Goal: Task Accomplishment & Management: Use online tool/utility

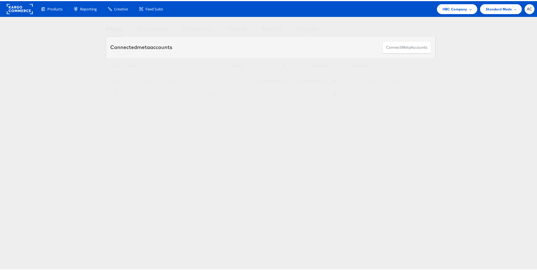
click at [457, 7] on span "HBC Company" at bounding box center [454, 8] width 25 height 6
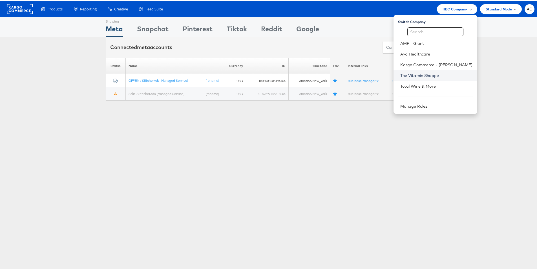
click at [435, 74] on link "The Vitamin Shoppe" at bounding box center [436, 75] width 72 height 6
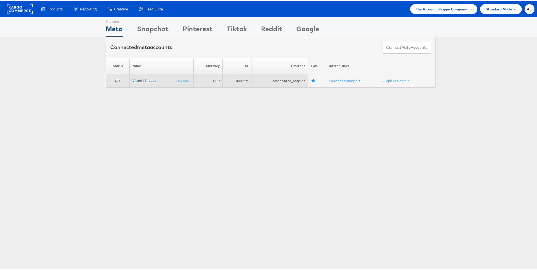
click at [151, 78] on link "Vitamin Shoppe" at bounding box center [144, 79] width 24 height 4
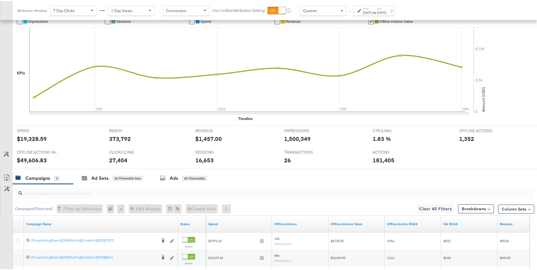
scroll to position [127, 0]
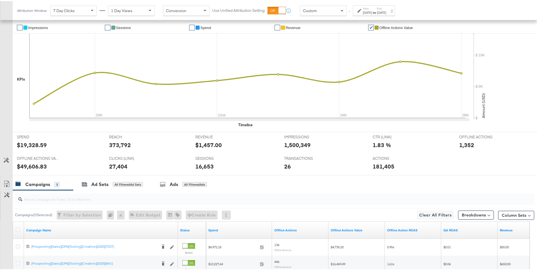
click at [386, 11] on div "Aug 26th 2025" at bounding box center [381, 11] width 9 height 5
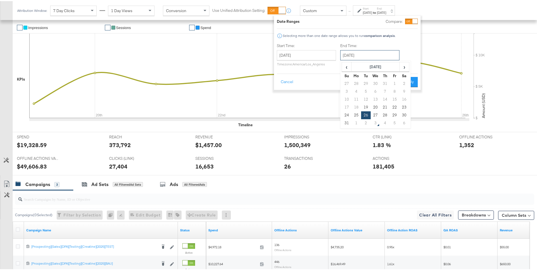
click at [366, 54] on input "August 26th 2025" at bounding box center [369, 54] width 59 height 10
click at [366, 123] on td "2" at bounding box center [366, 122] width 10 height 8
type input "September 2nd 2025"
click at [377, 55] on input "September 2nd 2025" at bounding box center [368, 54] width 59 height 10
click at [348, 67] on span "‹" at bounding box center [345, 65] width 9 height 8
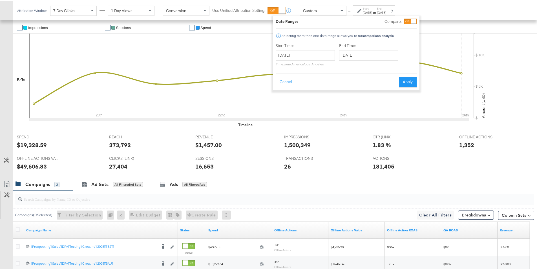
click at [404, 53] on div "Start Time: August 19th 2025 ‹ August 2025 › Su Mo Tu We Th Fr Sa 27 28 29 30 3…" at bounding box center [346, 55] width 141 height 26
click at [411, 82] on button "Apply" at bounding box center [408, 81] width 18 height 10
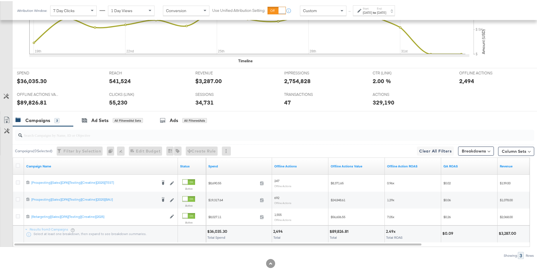
scroll to position [201, 0]
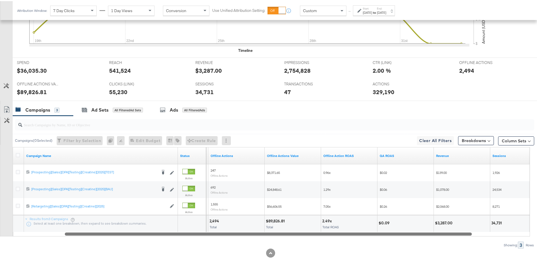
drag, startPoint x: 307, startPoint y: 234, endPoint x: 359, endPoint y: 225, distance: 52.7
click at [359, 225] on div "Campaign Name Status Spend Offline Actions Offline Actions Value Offline Action…" at bounding box center [271, 190] width 517 height 89
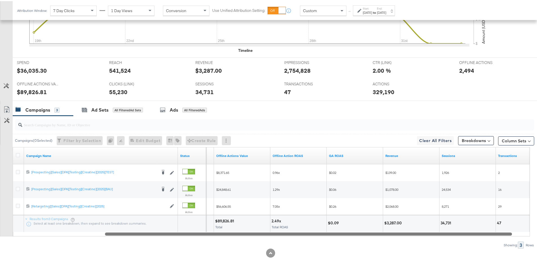
drag, startPoint x: 354, startPoint y: 234, endPoint x: 394, endPoint y: 235, distance: 40.0
click at [394, 235] on div at bounding box center [308, 232] width 407 height 5
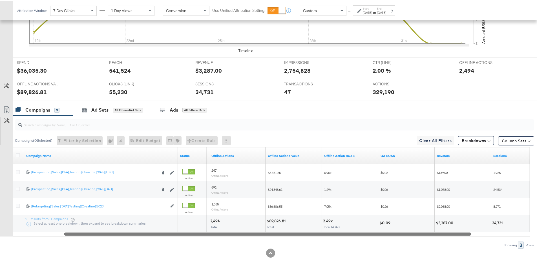
drag, startPoint x: 372, startPoint y: 231, endPoint x: 332, endPoint y: 233, distance: 40.4
click at [332, 233] on div at bounding box center [267, 232] width 407 height 5
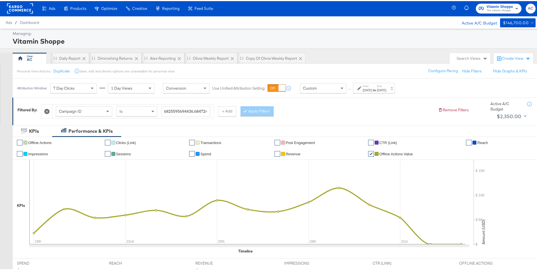
scroll to position [0, 0]
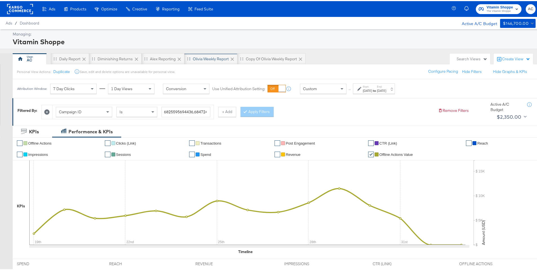
click at [208, 57] on div "Olivia Weekly Report" at bounding box center [211, 57] width 36 height 5
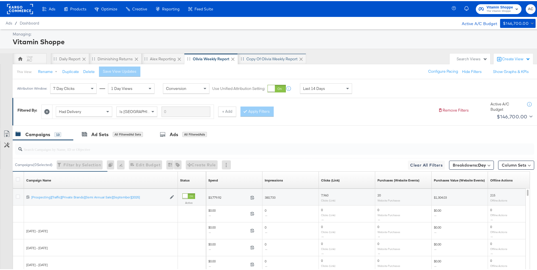
click at [286, 58] on div "Copy of Olivia Weekly Report" at bounding box center [271, 57] width 51 height 5
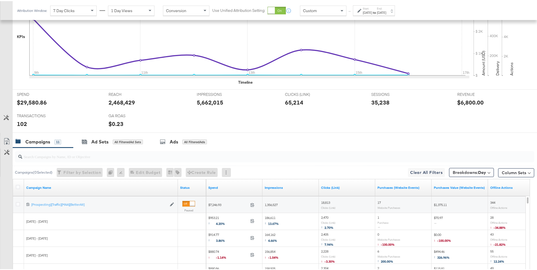
scroll to position [189, 0]
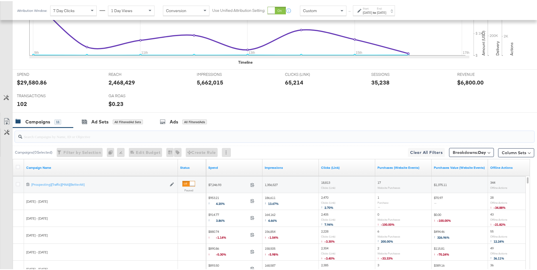
click at [319, 136] on input "search" at bounding box center [254, 133] width 464 height 11
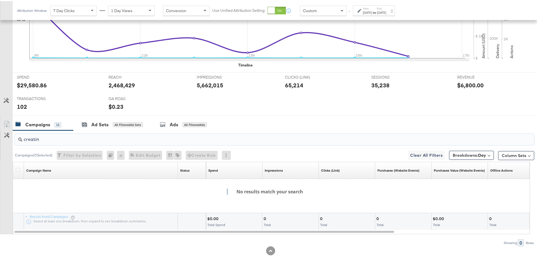
type input "creatine"
click at [123, 140] on input "creatine" at bounding box center [254, 135] width 464 height 11
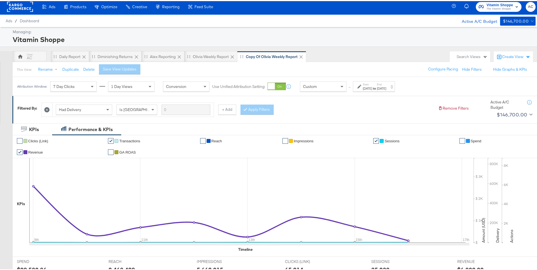
scroll to position [0, 0]
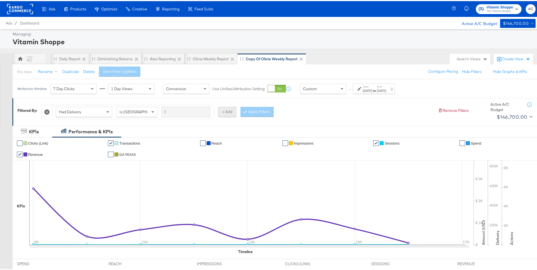
click at [220, 110] on button "+ Add" at bounding box center [227, 111] width 18 height 10
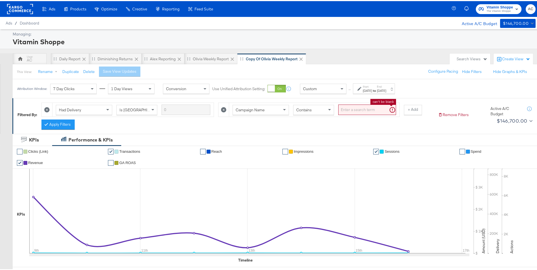
click at [348, 110] on input "search" at bounding box center [367, 108] width 58 height 10
type input "creatine"
click at [70, 128] on button "Apply Filters" at bounding box center [57, 123] width 33 height 10
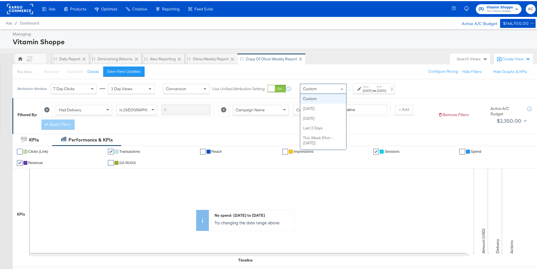
click at [340, 87] on span at bounding box center [341, 87] width 3 height 1
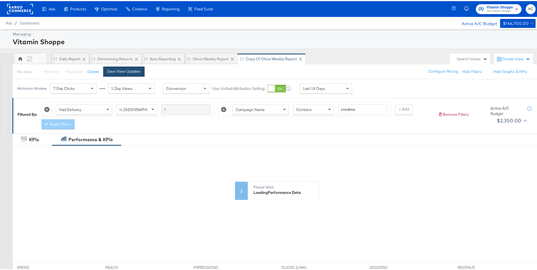
click at [135, 70] on div "Save View Updates" at bounding box center [124, 70] width 34 height 5
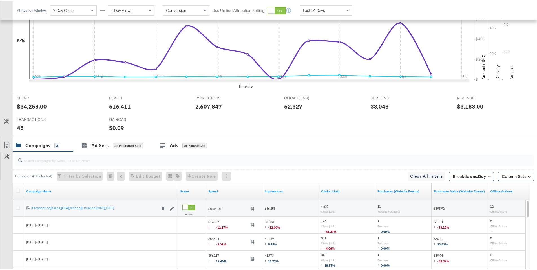
scroll to position [175, 0]
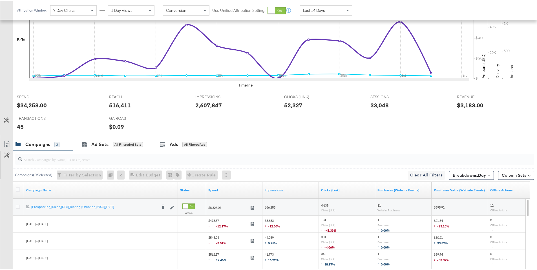
click at [318, 7] on span "Last 14 Days" at bounding box center [314, 9] width 22 height 5
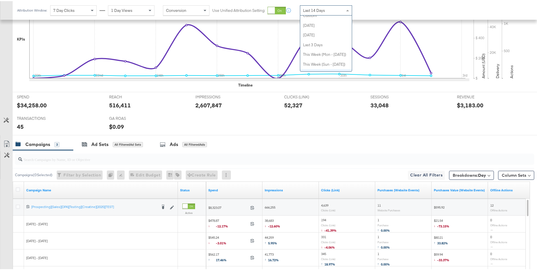
scroll to position [0, 0]
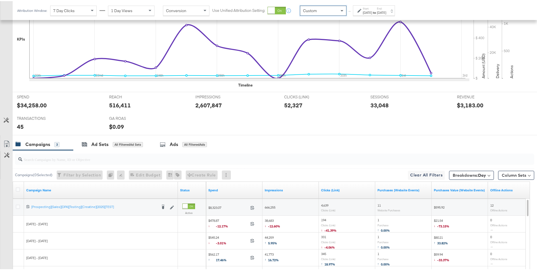
click at [363, 9] on div "Sep 3rd 2025" at bounding box center [367, 11] width 9 height 5
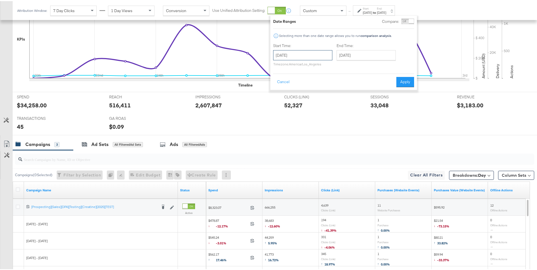
click at [317, 54] on input "September 3rd 2025" at bounding box center [302, 54] width 59 height 10
click at [282, 67] on span "‹" at bounding box center [279, 65] width 9 height 8
click at [298, 108] on td "19" at bounding box center [299, 106] width 10 height 8
type input "August 19th 2025"
click at [354, 55] on input "September 3rd 2025" at bounding box center [367, 54] width 59 height 10
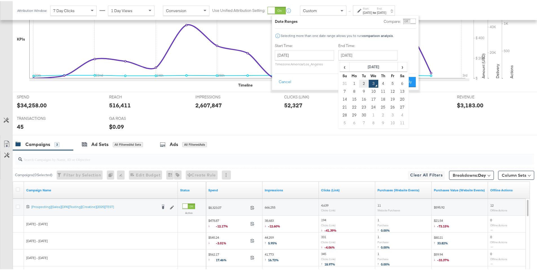
click at [364, 83] on td "2" at bounding box center [364, 83] width 10 height 8
type input "September 2nd 2025"
click at [405, 79] on button "Apply" at bounding box center [408, 81] width 18 height 10
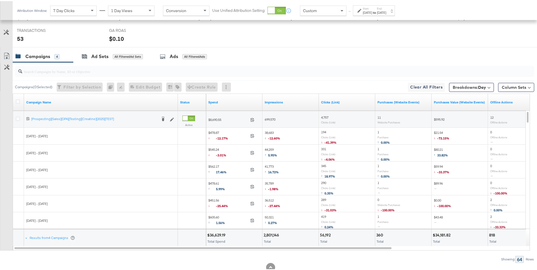
scroll to position [279, 0]
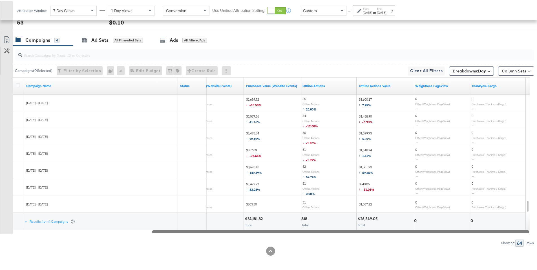
drag, startPoint x: 319, startPoint y: 232, endPoint x: 469, endPoint y: 238, distance: 150.4
click at [469, 238] on div "Campaigns ( 0 Selected) Filter by Selection Filter 0 campaigns 0 Rename 0 campa…" at bounding box center [267, 145] width 534 height 200
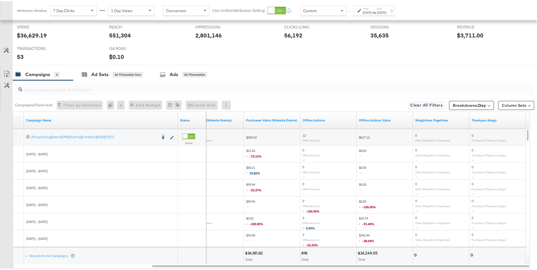
scroll to position [222, 0]
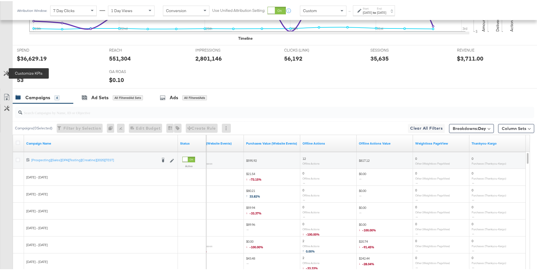
click at [7, 71] on icon at bounding box center [6, 72] width 5 height 5
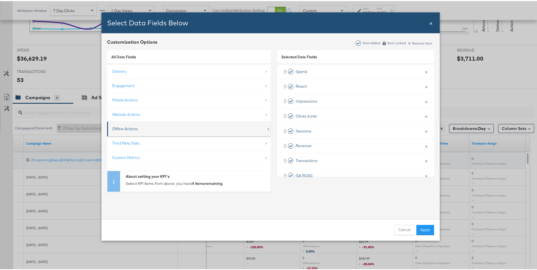
click at [130, 126] on div "Offline Actions" at bounding box center [125, 127] width 26 height 5
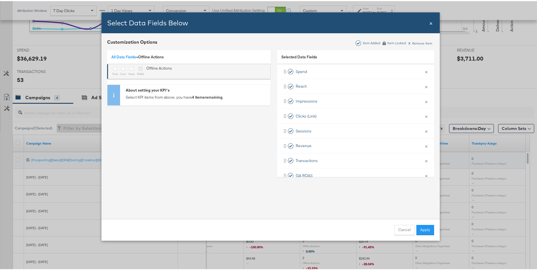
click at [139, 67] on icon "Bulk Add Locations Modal" at bounding box center [140, 67] width 4 height 4
click at [0, 0] on input "Bulk Add Locations Modal" at bounding box center [0, 0] width 0 height 0
click at [113, 68] on icon "Bulk Add Locations Modal" at bounding box center [115, 67] width 4 height 4
click at [0, 0] on input "Bulk Add Locations Modal" at bounding box center [0, 0] width 0 height 0
click at [129, 68] on icon "Bulk Add Locations Modal" at bounding box center [131, 67] width 4 height 4
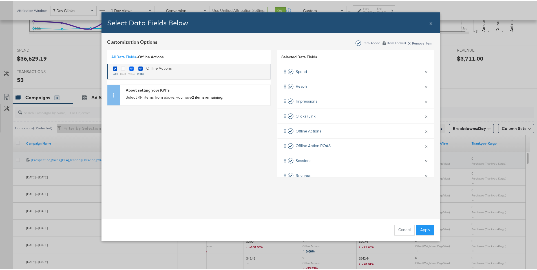
click at [0, 0] on input "Bulk Add Locations Modal" at bounding box center [0, 0] width 0 height 0
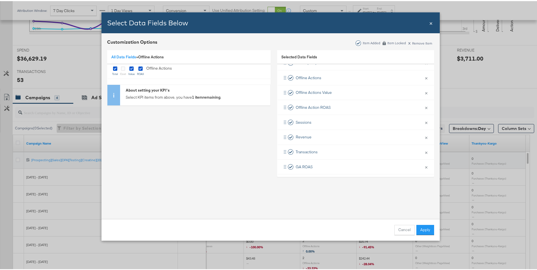
scroll to position [55, 0]
drag, startPoint x: 309, startPoint y: 165, endPoint x: 309, endPoint y: 117, distance: 48.2
click at [309, 117] on div "Spend × Remove from KPIs Reach × Remove from KPIs Impressions × Remove from KPI…" at bounding box center [355, 89] width 157 height 163
drag, startPoint x: 310, startPoint y: 164, endPoint x: 311, endPoint y: 132, distance: 32.4
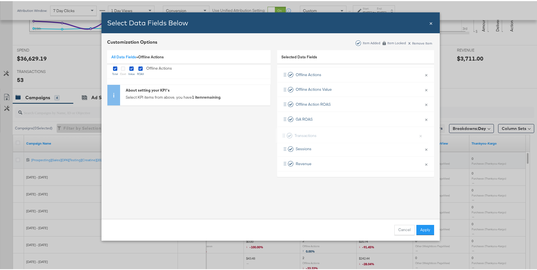
click at [311, 132] on div "Spend × Remove from KPIs Reach × Remove from KPIs Impressions × Remove from KPI…" at bounding box center [355, 88] width 157 height 163
drag, startPoint x: 308, startPoint y: 162, endPoint x: 307, endPoint y: 141, distance: 20.6
click at [307, 141] on div "Spend × Remove from KPIs Reach × Remove from KPIs Impressions × Remove from KPI…" at bounding box center [355, 88] width 157 height 163
drag, startPoint x: 282, startPoint y: 113, endPoint x: 284, endPoint y: 156, distance: 43.4
click at [284, 156] on div "Spend × Remove from KPIs Reach × Remove from KPIs Impressions × Remove from KPI…" at bounding box center [355, 88] width 157 height 163
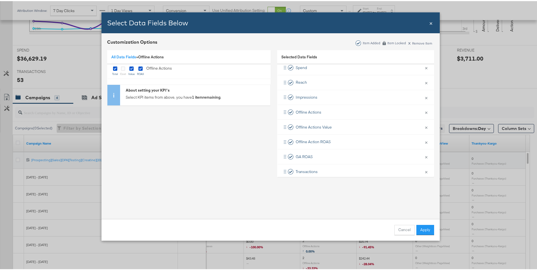
scroll to position [0, 0]
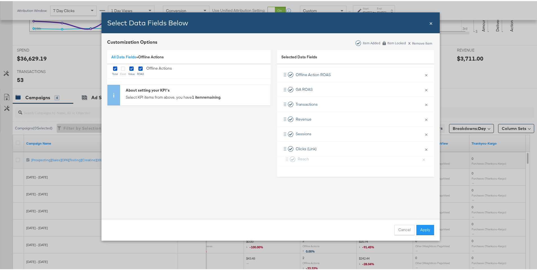
drag, startPoint x: 283, startPoint y: 83, endPoint x: 287, endPoint y: 157, distance: 74.0
click at [287, 157] on div "Spend × Remove from KPIs Reach × Remove from KPIs Impressions × Remove from KPI…" at bounding box center [355, 88] width 157 height 163
drag, startPoint x: 283, startPoint y: 83, endPoint x: 286, endPoint y: 158, distance: 74.5
click at [286, 158] on div "Spend × Remove from KPIs Impressions × Remove from KPIs Offline Actions × Remov…" at bounding box center [355, 88] width 157 height 163
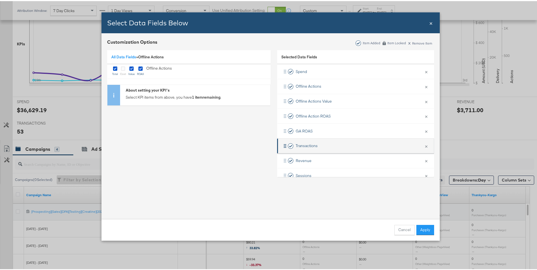
scroll to position [170, 0]
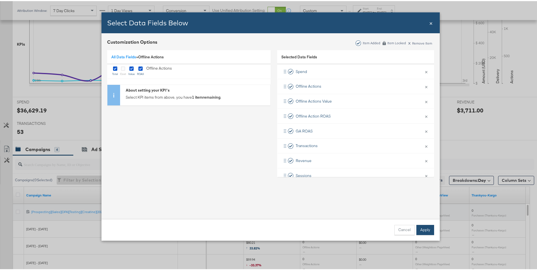
click at [421, 226] on button "Apply" at bounding box center [425, 229] width 18 height 10
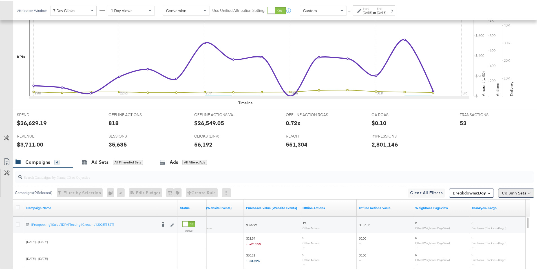
scroll to position [158, 0]
click at [508, 191] on button "Column Sets" at bounding box center [516, 191] width 36 height 9
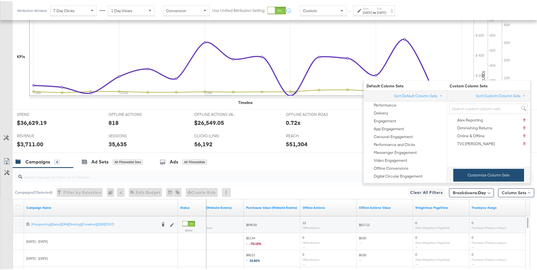
click at [484, 180] on button "Customize Column Sets" at bounding box center [488, 174] width 71 height 13
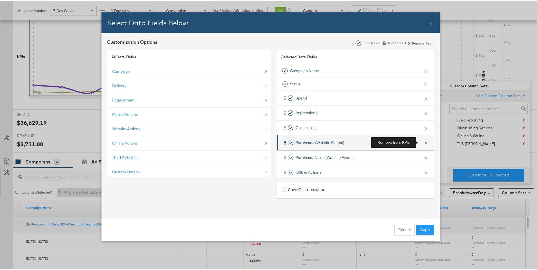
click at [422, 142] on button "×" at bounding box center [425, 142] width 7 height 12
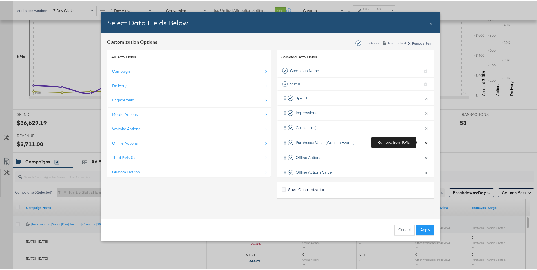
click at [422, 142] on button "×" at bounding box center [425, 142] width 7 height 12
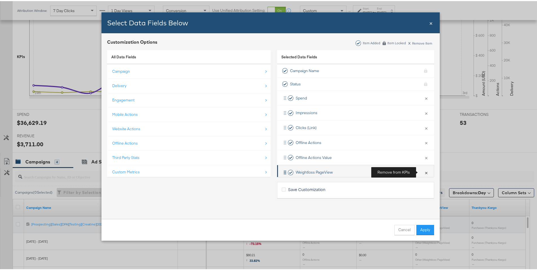
click at [422, 172] on button "×" at bounding box center [425, 171] width 7 height 12
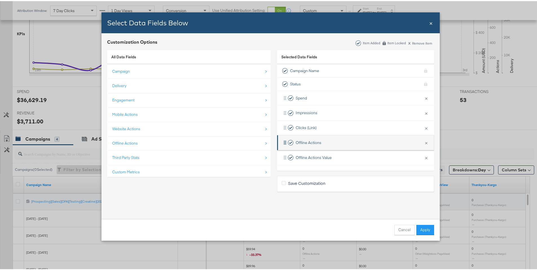
scroll to position [180, 0]
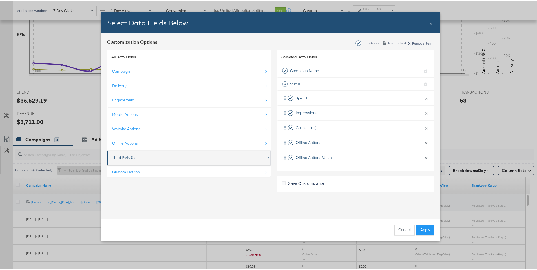
click at [138, 156] on div "Third Party Stats" at bounding box center [125, 156] width 27 height 5
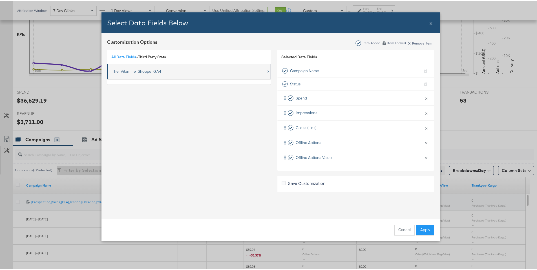
click at [138, 70] on div "The_Vitamine_Shoppe_GA4" at bounding box center [136, 70] width 49 height 5
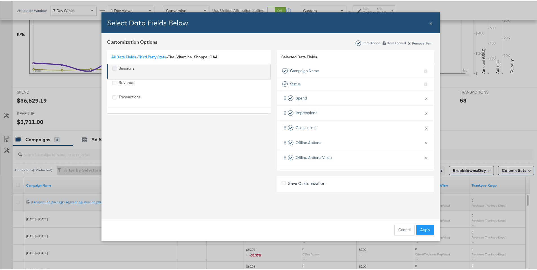
click at [112, 67] on icon "Sessions" at bounding box center [114, 67] width 4 height 4
click at [0, 0] on input "Sessions" at bounding box center [0, 0] width 0 height 0
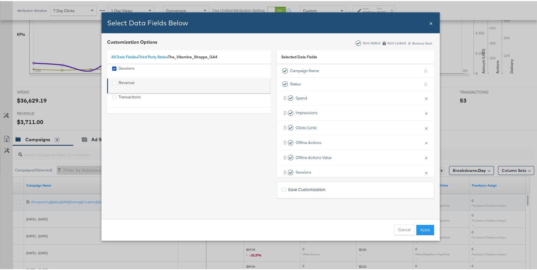
click at [112, 79] on label "Revenue" at bounding box center [114, 81] width 4 height 5
click at [0, 0] on input "Revenue" at bounding box center [0, 0] width 0 height 0
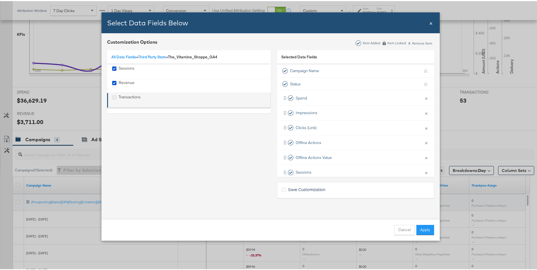
click at [112, 94] on icon "Transactions" at bounding box center [114, 96] width 4 height 4
click at [0, 0] on input "Transactions" at bounding box center [0, 0] width 0 height 0
click at [147, 56] on link "Third Party Stats" at bounding box center [152, 55] width 28 height 5
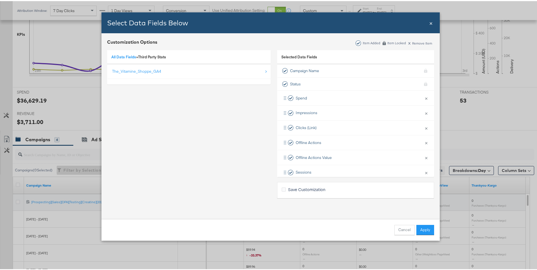
click at [129, 57] on link "All Data Fields" at bounding box center [123, 55] width 25 height 5
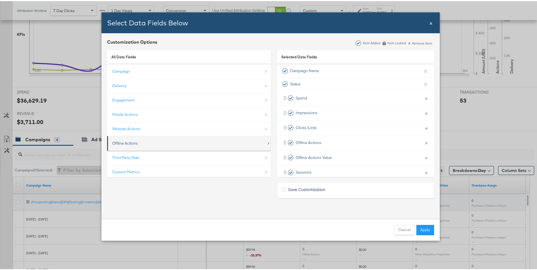
click at [133, 145] on div "Offline Actions" at bounding box center [189, 142] width 154 height 12
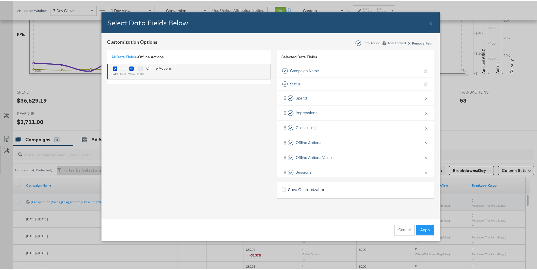
click at [139, 69] on icon "Bulk Add Locations Modal" at bounding box center [140, 67] width 4 height 4
click at [0, 0] on input "Bulk Add Locations Modal" at bounding box center [0, 0] width 0 height 0
click at [126, 56] on link "All Data Fields" at bounding box center [123, 55] width 25 height 5
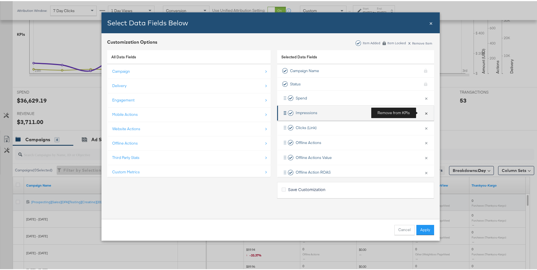
click at [422, 111] on button "×" at bounding box center [425, 112] width 7 height 12
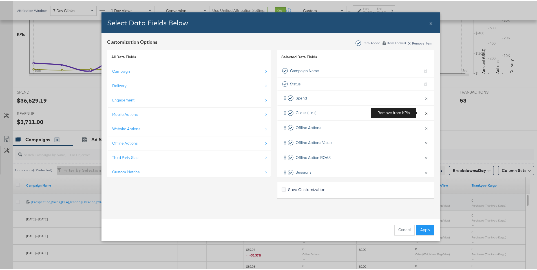
click at [422, 111] on button "×" at bounding box center [425, 112] width 7 height 12
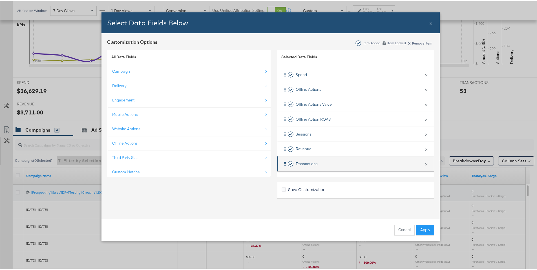
scroll to position [190, 0]
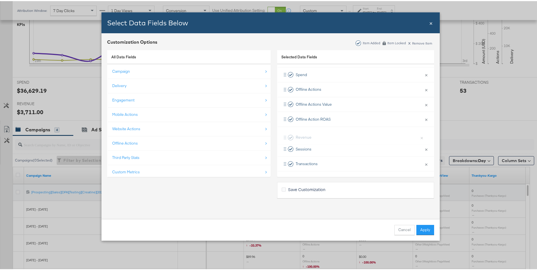
drag, startPoint x: 286, startPoint y: 148, endPoint x: 288, endPoint y: 134, distance: 13.4
click at [288, 134] on div "Spend × Remove from KPIs Offline Actions × Remove from KPIs Offline Actions Val…" at bounding box center [355, 118] width 157 height 104
drag, startPoint x: 286, startPoint y: 162, endPoint x: 276, endPoint y: 152, distance: 14.7
click at [287, 145] on div "Spend × Remove from KPIs Offline Actions × Remove from KPIs Offline Actions Val…" at bounding box center [355, 118] width 157 height 104
click at [123, 172] on div "Custom Metrics" at bounding box center [126, 170] width 28 height 5
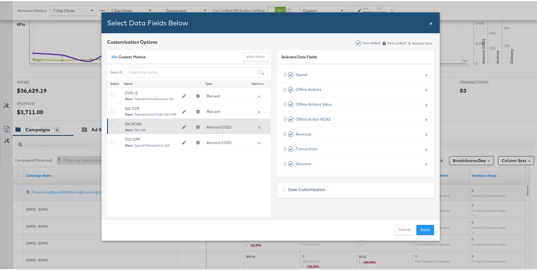
click at [111, 125] on icon "Bulk Add Locations Modal" at bounding box center [113, 125] width 4 height 4
click at [0, 0] on input "Bulk Add Locations Modal" at bounding box center [0, 0] width 0 height 0
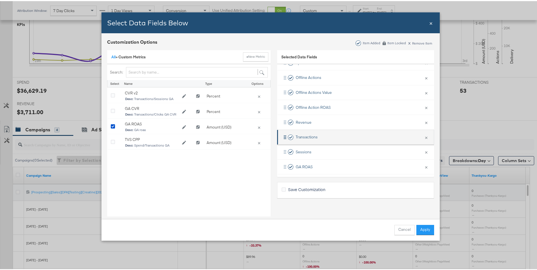
scroll to position [38, 0]
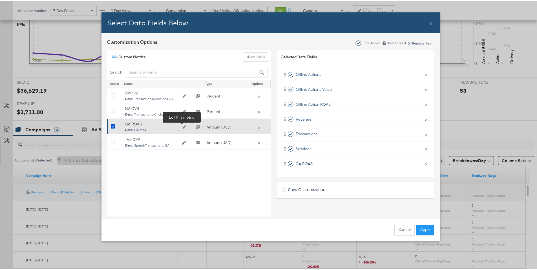
click at [182, 127] on icon "Edit GA ROAS" at bounding box center [184, 126] width 4 height 4
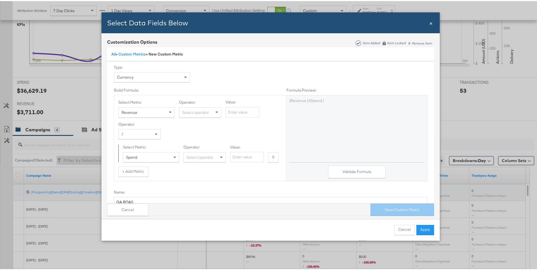
scroll to position [0, 0]
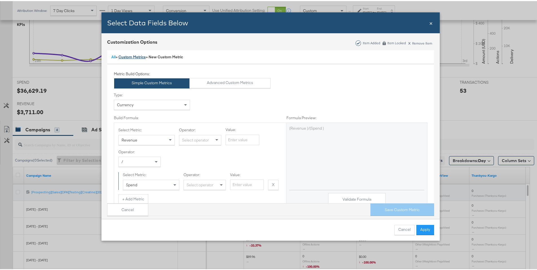
click at [136, 57] on link "Custom Metrics" at bounding box center [131, 55] width 27 height 5
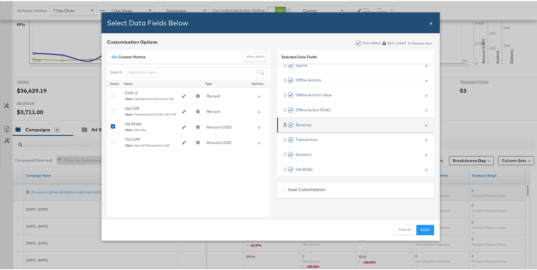
scroll to position [38, 0]
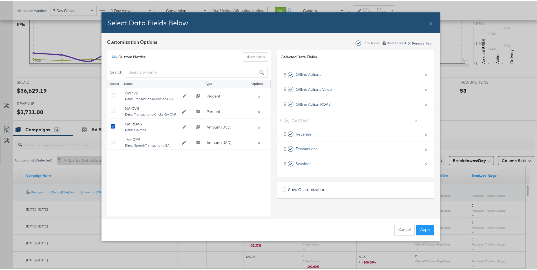
drag, startPoint x: 279, startPoint y: 163, endPoint x: 281, endPoint y: 116, distance: 46.5
click at [281, 116] on div "Spend × Remove from KPIs Offline Actions × Remove from KPIs Offline Actions Val…" at bounding box center [355, 110] width 157 height 119
click at [282, 189] on icon "Bulk Add Locations Modal" at bounding box center [284, 188] width 4 height 4
click at [0, 0] on input "Save Customization" at bounding box center [0, 0] width 0 height 0
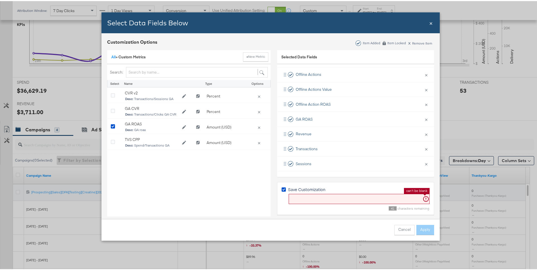
click at [328, 200] on input "Bulk Add Locations Modal" at bounding box center [359, 198] width 141 height 10
type input "TVS Alex"
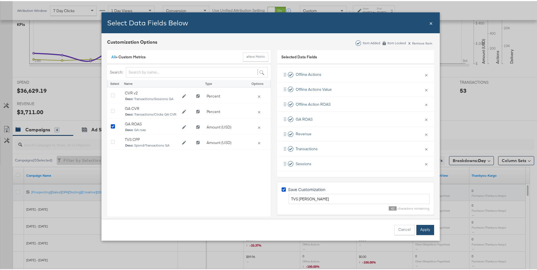
click at [427, 227] on button "Apply" at bounding box center [425, 229] width 18 height 10
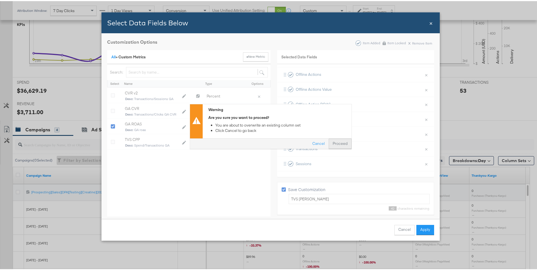
click at [342, 143] on button "Proceed" at bounding box center [340, 143] width 23 height 10
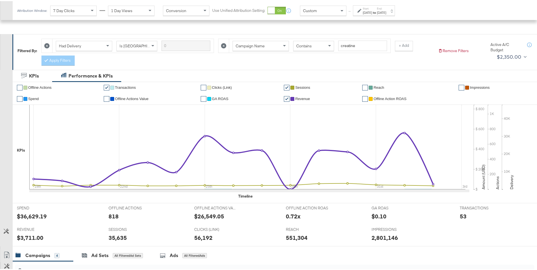
scroll to position [199, 0]
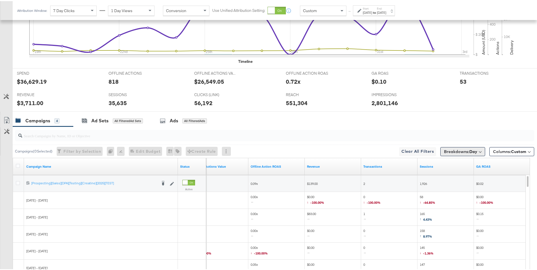
click at [471, 150] on b "Day" at bounding box center [473, 150] width 8 height 5
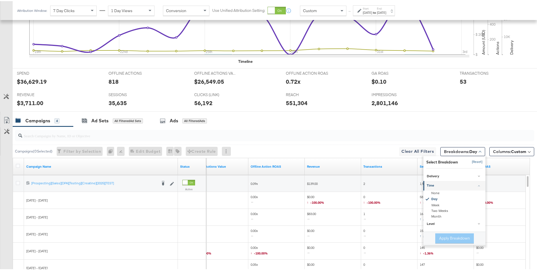
click at [472, 160] on button "[Reset]" at bounding box center [475, 160] width 14 height 9
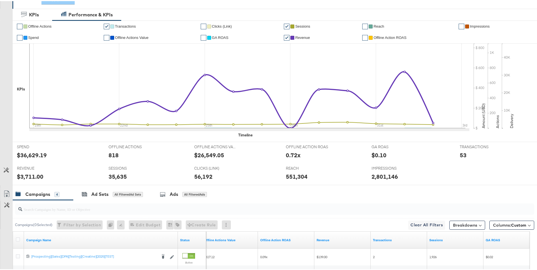
scroll to position [0, 0]
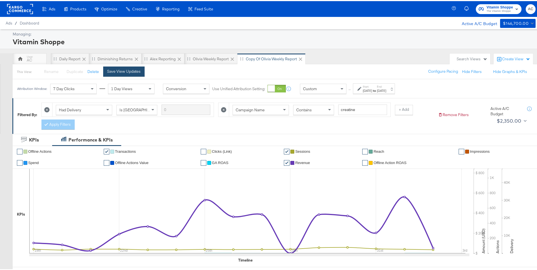
click at [141, 71] on button "Save View Updates" at bounding box center [123, 70] width 41 height 10
click at [274, 88] on div at bounding box center [276, 88] width 18 height 8
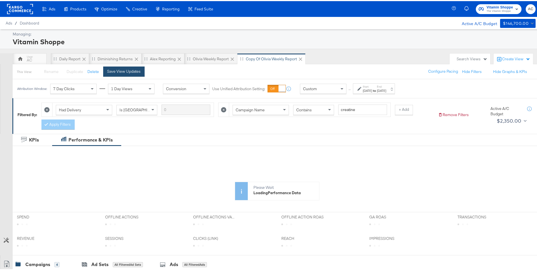
click at [114, 72] on div "Save View Updates" at bounding box center [124, 70] width 34 height 5
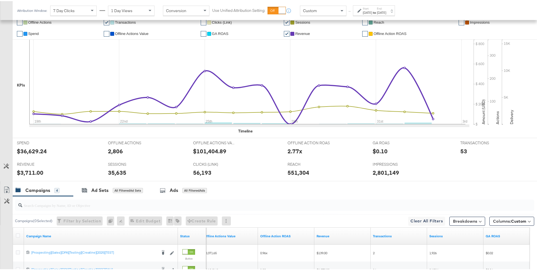
scroll to position [129, 0]
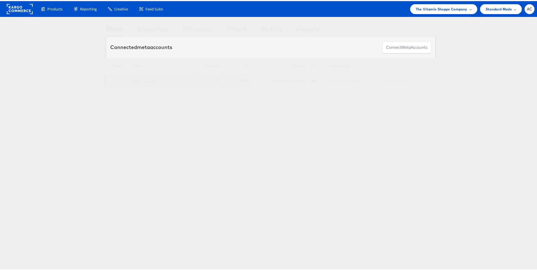
click at [141, 81] on link "Vitamin Shoppe" at bounding box center [144, 79] width 24 height 4
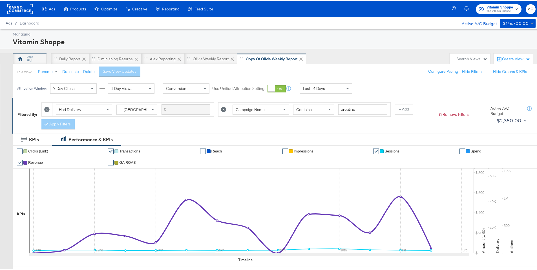
click at [28, 60] on div "AC" at bounding box center [29, 58] width 5 height 5
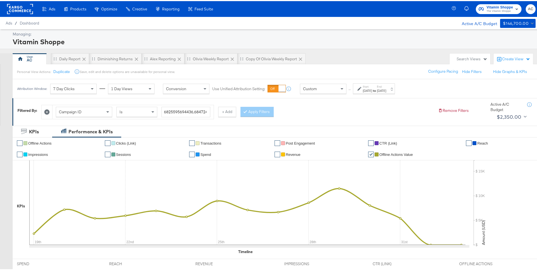
click at [50, 110] on icon at bounding box center [46, 110] width 5 height 5
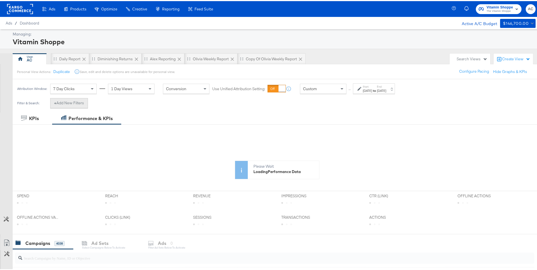
click at [77, 104] on button "+ Add New Filters" at bounding box center [69, 102] width 38 height 10
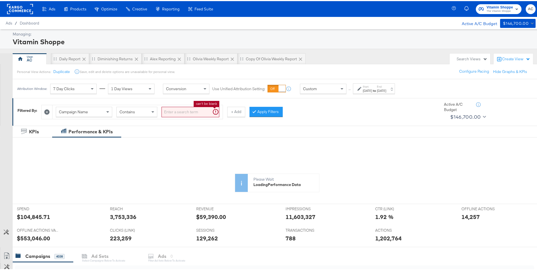
click at [169, 110] on input "search" at bounding box center [190, 111] width 58 height 10
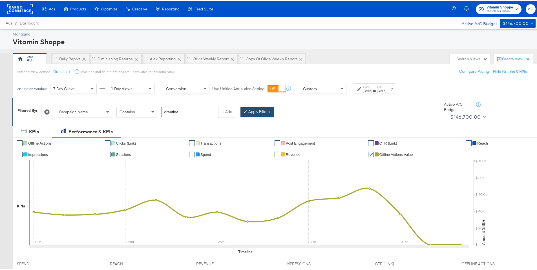
type input "creatine"
click at [243, 108] on button "Apply Filters" at bounding box center [256, 111] width 33 height 10
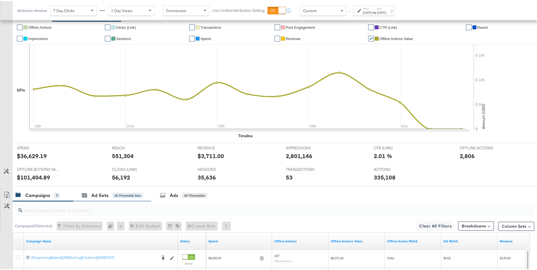
scroll to position [120, 0]
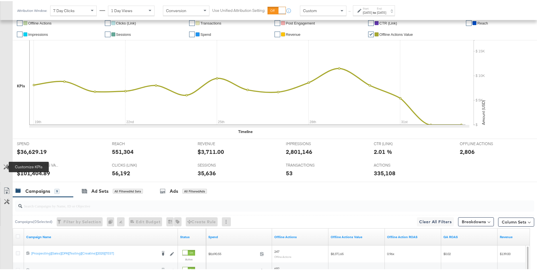
click at [8, 166] on icon at bounding box center [6, 165] width 5 height 5
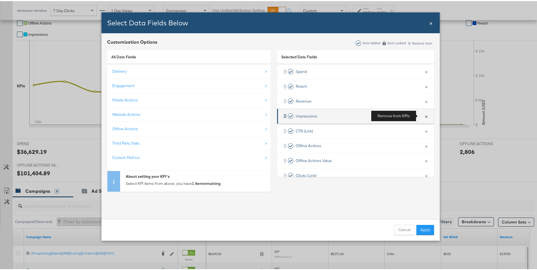
click at [422, 116] on button "×" at bounding box center [425, 115] width 7 height 12
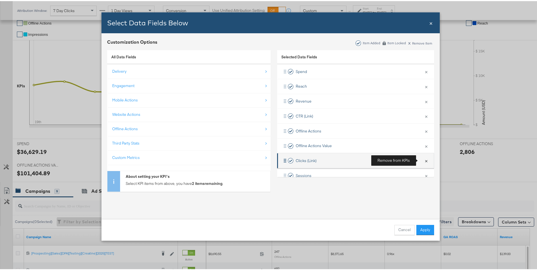
click at [422, 160] on button "×" at bounding box center [425, 160] width 7 height 12
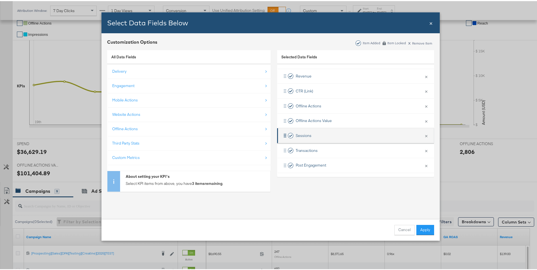
scroll to position [26, 0]
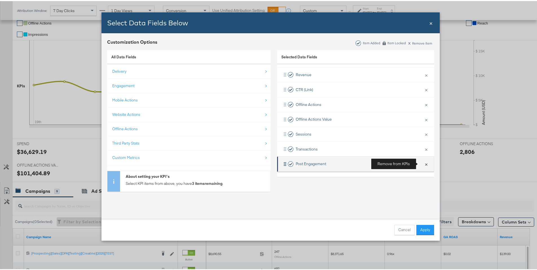
click at [422, 162] on button "×" at bounding box center [425, 163] width 7 height 12
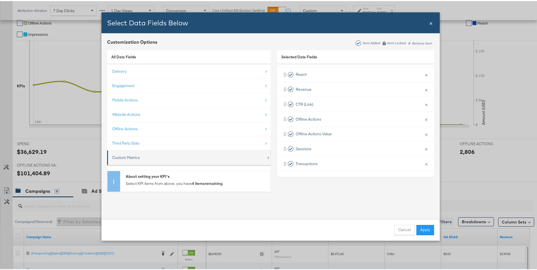
click at [158, 157] on div "Custom Metrics" at bounding box center [189, 157] width 154 height 12
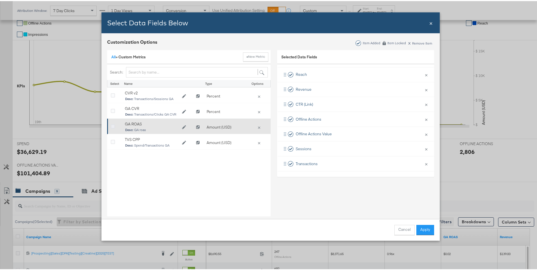
click at [111, 124] on icon "Bulk Add Locations Modal" at bounding box center [113, 125] width 4 height 4
click at [0, 0] on input "Bulk Add Locations Modal" at bounding box center [0, 0] width 0 height 0
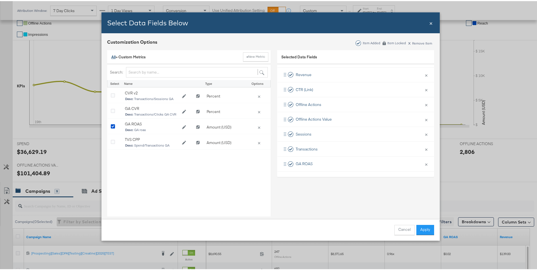
click at [111, 55] on link "All" at bounding box center [113, 55] width 4 height 5
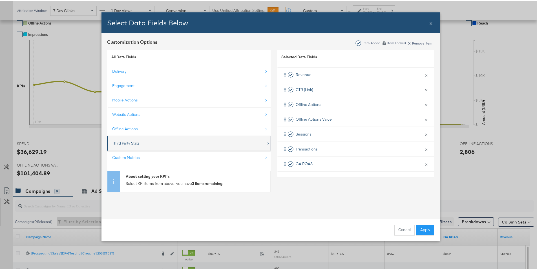
click at [129, 141] on div "Third Party Stats" at bounding box center [125, 141] width 27 height 5
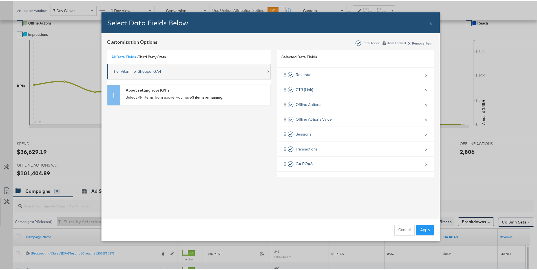
click at [138, 69] on div "The_Vitamine_Shoppe_GA4" at bounding box center [136, 70] width 49 height 5
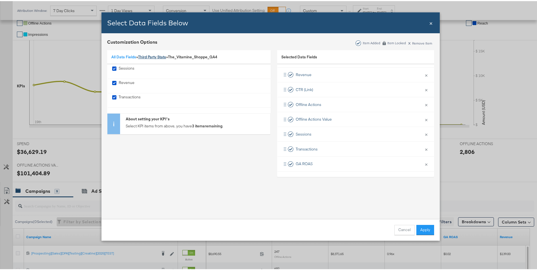
click at [149, 55] on link "Third Party Stats" at bounding box center [152, 55] width 28 height 5
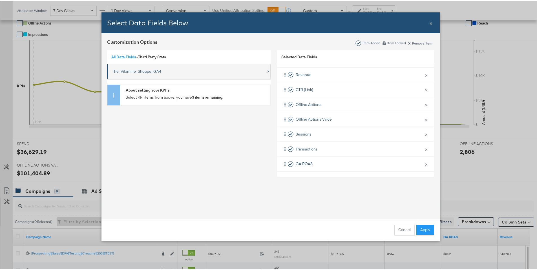
click at [135, 71] on div "The_Vitamine_Shoppe_GA4" at bounding box center [136, 70] width 49 height 5
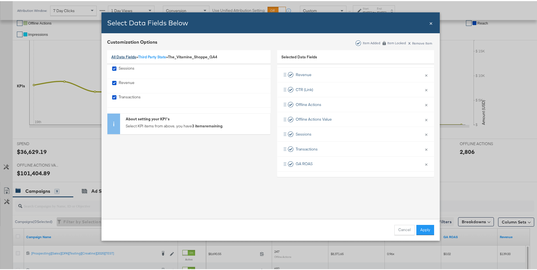
click at [127, 57] on link "All Data Fields" at bounding box center [123, 55] width 25 height 5
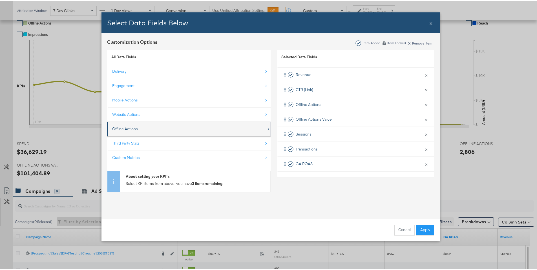
click at [126, 130] on div "Offline Actions" at bounding box center [125, 127] width 26 height 5
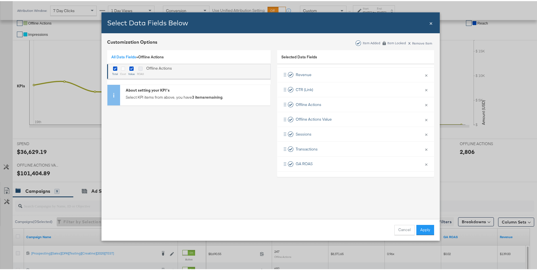
click at [140, 65] on icon "Bulk Add Locations Modal" at bounding box center [140, 67] width 4 height 4
click at [0, 0] on input "Bulk Add Locations Modal" at bounding box center [0, 0] width 0 height 0
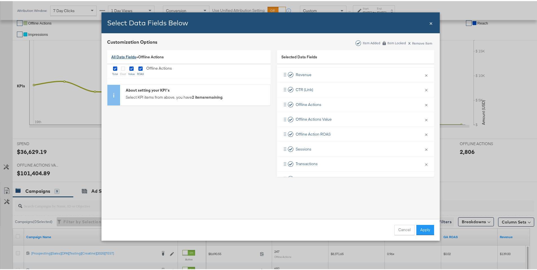
click at [130, 56] on link "All Data Fields" at bounding box center [123, 55] width 25 height 5
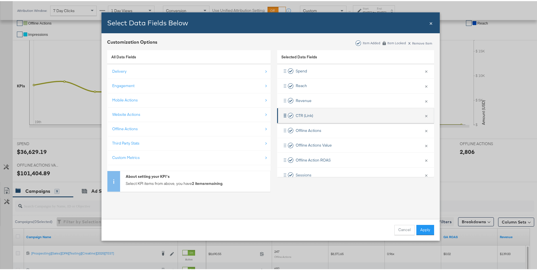
scroll to position [0, 0]
click at [422, 116] on button "×" at bounding box center [425, 115] width 7 height 12
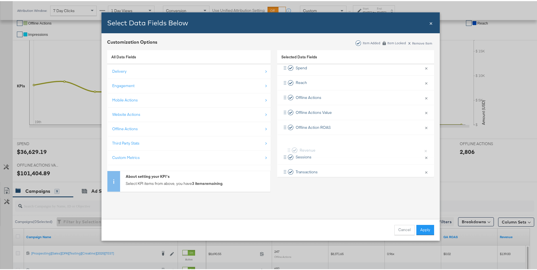
drag, startPoint x: 284, startPoint y: 99, endPoint x: 291, endPoint y: 150, distance: 51.7
click at [291, 150] on div "Spend × Remove from KPIs Reach × Remove from KPIs Revenue × Remove from KPIs Of…" at bounding box center [355, 126] width 157 height 134
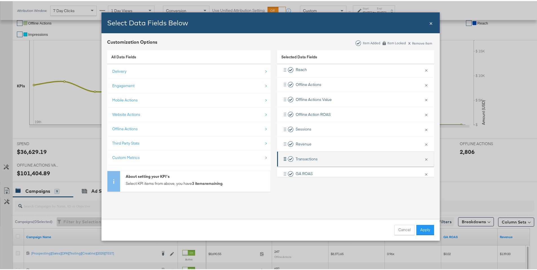
scroll to position [26, 0]
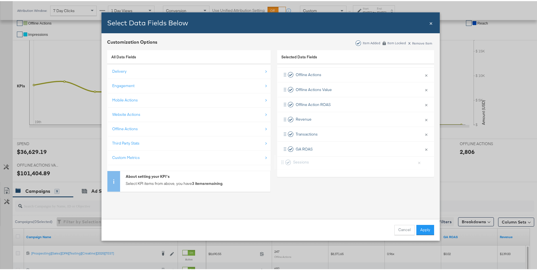
drag, startPoint x: 324, startPoint y: 117, endPoint x: 324, endPoint y: 163, distance: 46.5
click at [324, 163] on div "Spend × Remove from KPIs Reach × Remove from KPIs Offline Actions × Remove from…" at bounding box center [355, 104] width 157 height 134
drag, startPoint x: 283, startPoint y: 147, endPoint x: 283, endPoint y: 121, distance: 26.5
click at [283, 121] on div "Spend × Remove from KPIs Reach × Remove from KPIs Offline Actions × Remove from…" at bounding box center [355, 104] width 157 height 134
drag, startPoint x: 283, startPoint y: 103, endPoint x: 284, endPoint y: 88, distance: 14.4
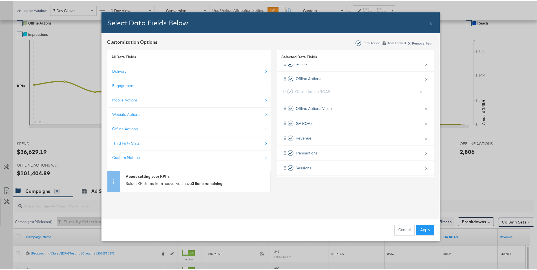
click at [284, 88] on div "Spend × Remove from KPIs Reach × Remove from KPIs Offline Actions × Remove from…" at bounding box center [355, 108] width 157 height 134
drag, startPoint x: 283, startPoint y: 76, endPoint x: 284, endPoint y: 106, distance: 30.4
click at [284, 106] on div "Spend × Remove from KPIs Reach × Remove from KPIs Offline Actions × Remove from…" at bounding box center [355, 120] width 157 height 134
drag, startPoint x: 284, startPoint y: 119, endPoint x: 285, endPoint y: 106, distance: 13.9
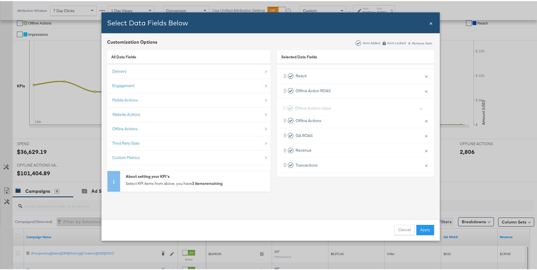
click at [285, 106] on div "Spend × Remove from KPIs Reach × Remove from KPIs Offline Action ROAS × Remove …" at bounding box center [355, 120] width 157 height 134
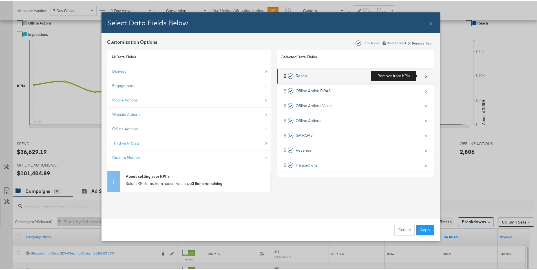
click at [422, 75] on button "×" at bounding box center [425, 75] width 7 height 12
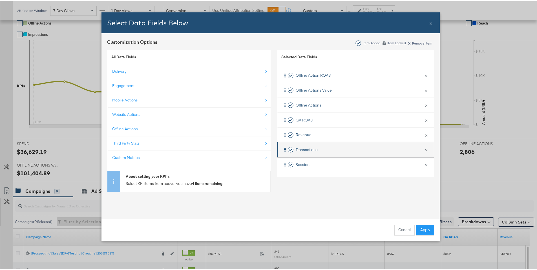
scroll to position [12, 0]
click at [425, 228] on button "Apply" at bounding box center [425, 229] width 18 height 10
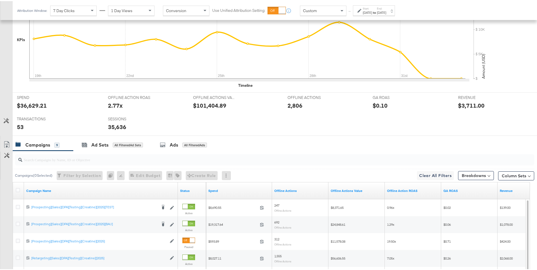
scroll to position [204, 0]
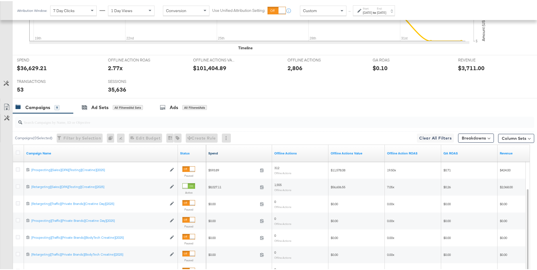
click at [223, 151] on link "Spend" at bounding box center [238, 152] width 61 height 5
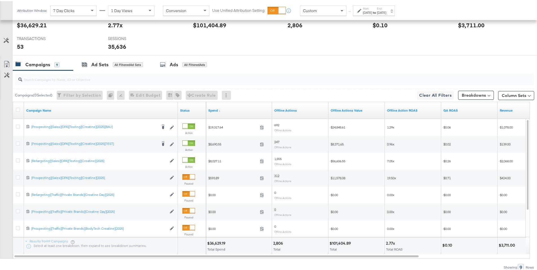
scroll to position [250, 0]
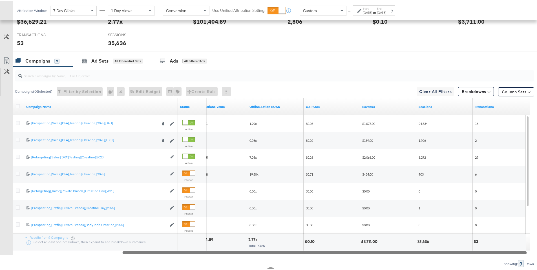
drag, startPoint x: 402, startPoint y: 251, endPoint x: 510, endPoint y: 253, distance: 108.0
click at [510, 253] on div at bounding box center [325, 251] width 404 height 5
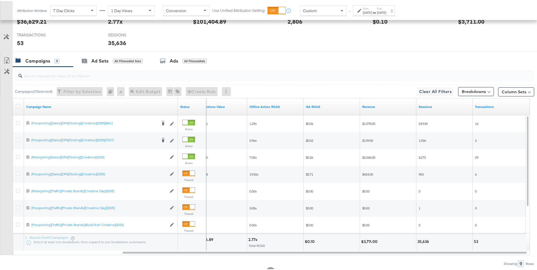
click at [360, 10] on icon at bounding box center [359, 10] width 4 height 4
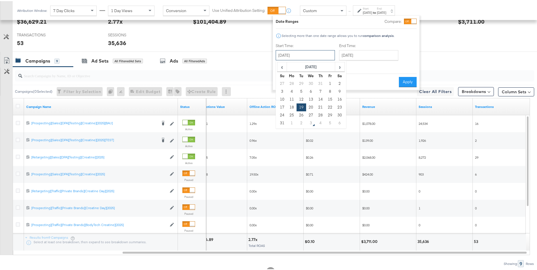
click at [322, 50] on input "August 19th 2025" at bounding box center [305, 54] width 59 height 10
click at [293, 111] on td "25" at bounding box center [292, 114] width 10 height 8
type input "August 25th 2025"
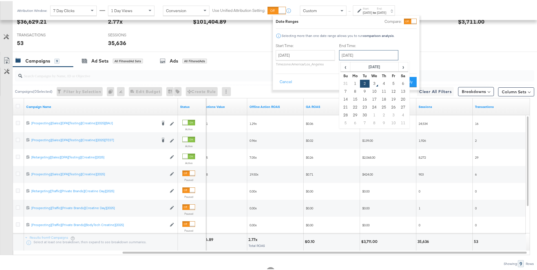
click at [361, 57] on input "September 2nd 2025" at bounding box center [368, 54] width 59 height 10
click at [342, 82] on td "31" at bounding box center [346, 83] width 10 height 8
click at [374, 55] on input "August 25th 2025" at bounding box center [369, 54] width 59 height 10
click at [346, 122] on td "31" at bounding box center [347, 122] width 10 height 8
type input "August 31st 2025"
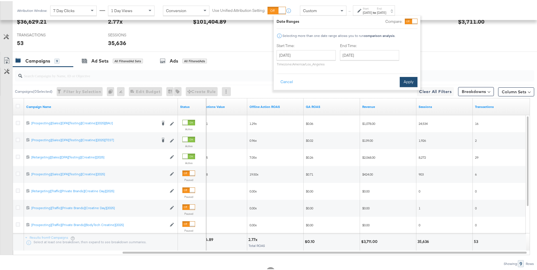
click at [411, 82] on button "Apply" at bounding box center [409, 81] width 18 height 10
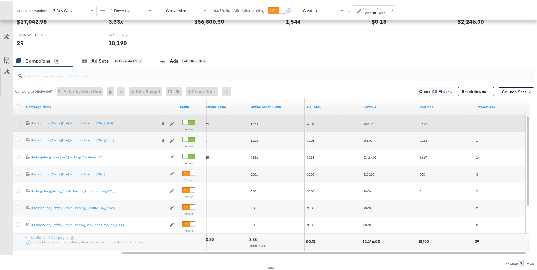
click at [18, 121] on icon at bounding box center [18, 122] width 4 height 4
click at [0, 0] on input "checkbox" at bounding box center [0, 0] width 0 height 0
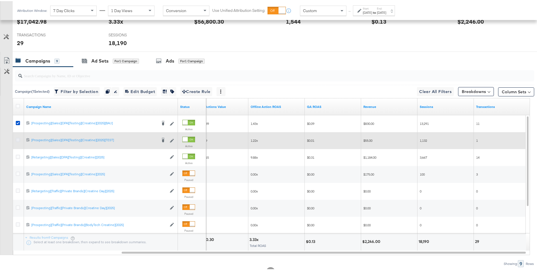
click at [20, 138] on icon at bounding box center [18, 139] width 4 height 4
click at [0, 0] on input "checkbox" at bounding box center [0, 0] width 0 height 0
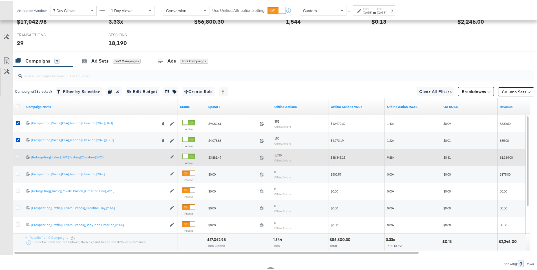
click at [17, 156] on icon at bounding box center [18, 156] width 4 height 4
click at [0, 0] on input "checkbox" at bounding box center [0, 0] width 0 height 0
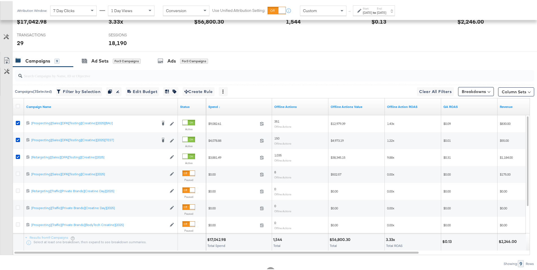
click at [372, 12] on div "Aug 25th 2025" at bounding box center [367, 11] width 9 height 5
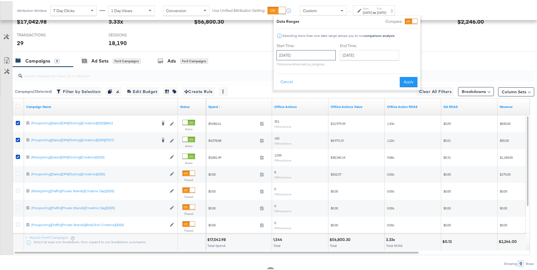
click at [306, 57] on input "August 25th 2025" at bounding box center [305, 54] width 59 height 10
click at [299, 107] on td "19" at bounding box center [302, 106] width 10 height 8
type input "August 19th 2025"
click at [369, 50] on input "August 31st 2025" at bounding box center [369, 54] width 59 height 10
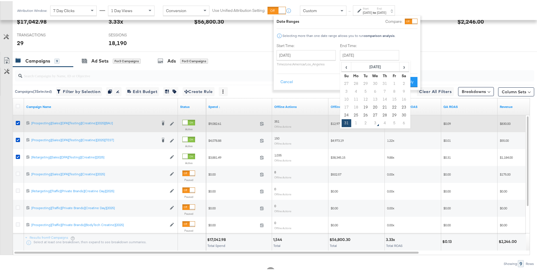
click at [364, 123] on td "2" at bounding box center [366, 122] width 10 height 8
type input "September 2nd 2025"
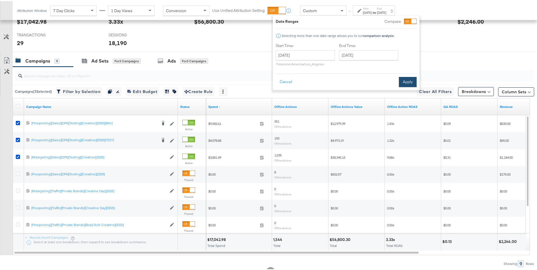
click at [405, 80] on button "Apply" at bounding box center [408, 81] width 18 height 10
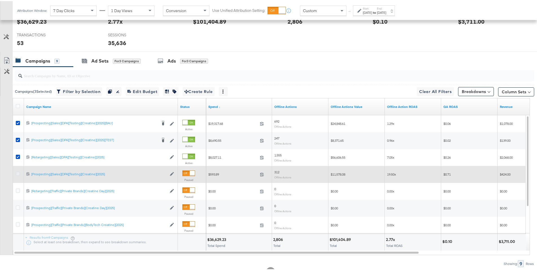
click at [20, 172] on icon at bounding box center [18, 172] width 4 height 4
click at [0, 0] on input "checkbox" at bounding box center [0, 0] width 0 height 0
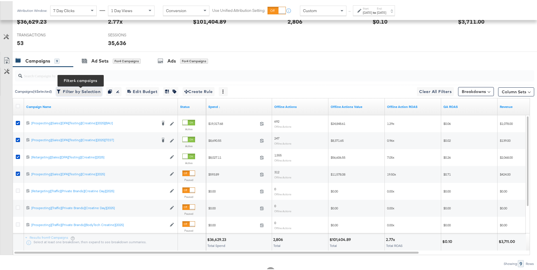
click at [81, 88] on span "Filter by Selection Filter 4 campaigns" at bounding box center [79, 90] width 43 height 7
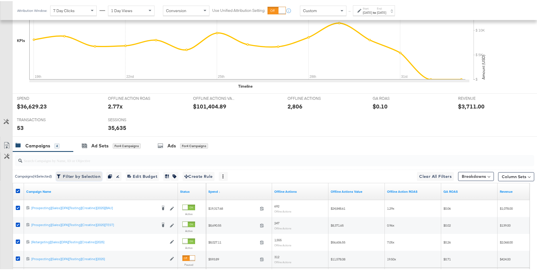
scroll to position [220, 0]
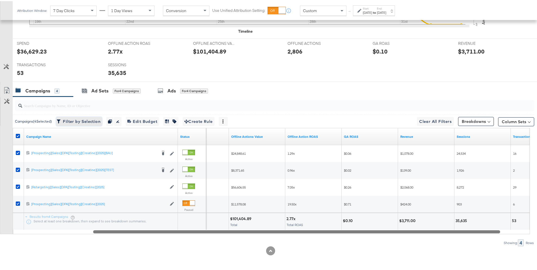
drag, startPoint x: 300, startPoint y: 231, endPoint x: 379, endPoint y: 235, distance: 79.3
click at [379, 235] on div "Campaigns ( 4 Selected) Filter by Selection Filter 4 campaigns Duplicate 4 camp…" at bounding box center [267, 171] width 534 height 150
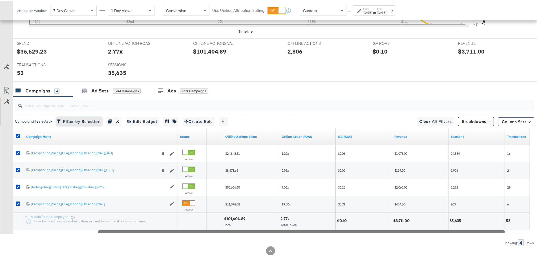
drag, startPoint x: 379, startPoint y: 232, endPoint x: 384, endPoint y: 231, distance: 4.5
click at [384, 231] on div at bounding box center [301, 230] width 407 height 5
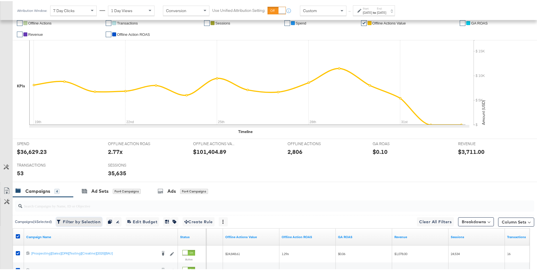
scroll to position [0, 0]
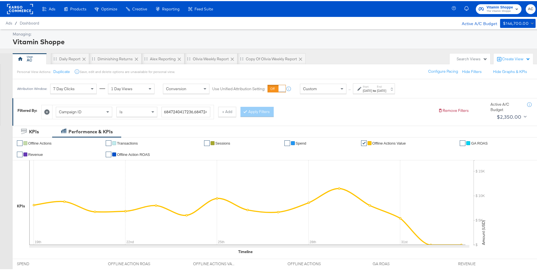
click at [23, 10] on rect at bounding box center [20, 8] width 26 height 10
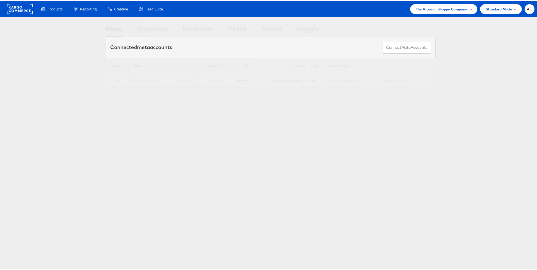
click at [459, 10] on span "The Vitamin Shoppe Company" at bounding box center [442, 8] width 52 height 6
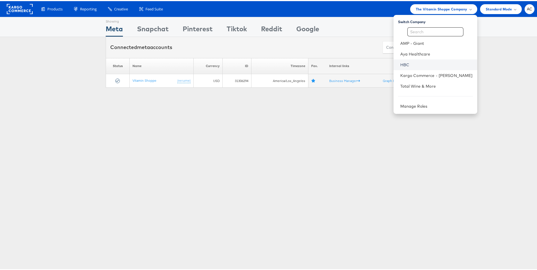
click at [400, 61] on link "HBC" at bounding box center [436, 64] width 72 height 6
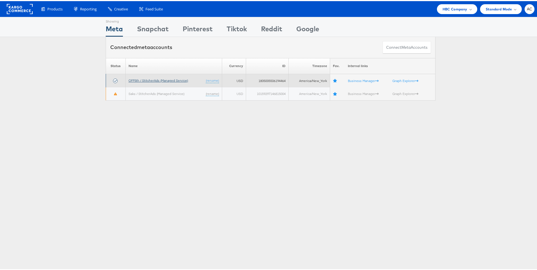
click at [174, 80] on link "OFF5th / StitcherAds (Managed Service)" at bounding box center [158, 79] width 59 height 4
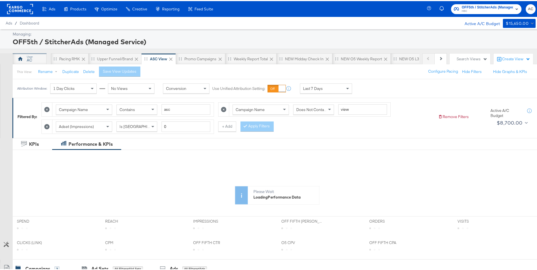
click at [38, 55] on div "AC" at bounding box center [30, 57] width 34 height 11
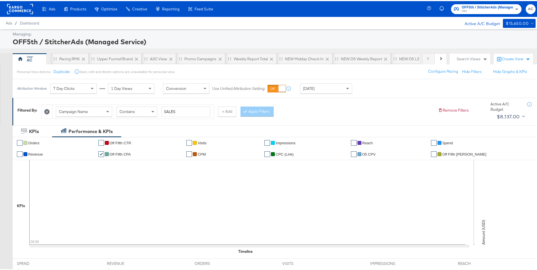
click at [48, 111] on icon at bounding box center [46, 110] width 5 height 5
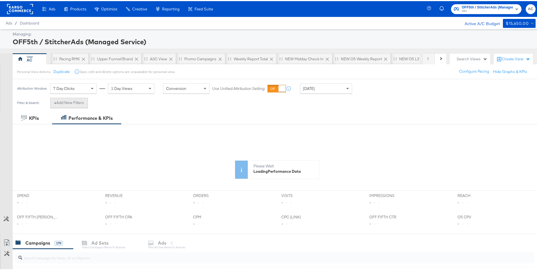
click at [78, 102] on button "+ Add New Filters" at bounding box center [69, 102] width 38 height 10
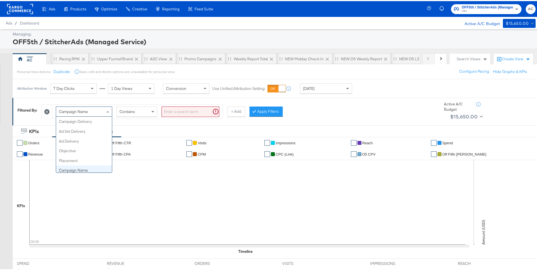
click at [94, 110] on div "Campaign Name" at bounding box center [84, 111] width 56 height 10
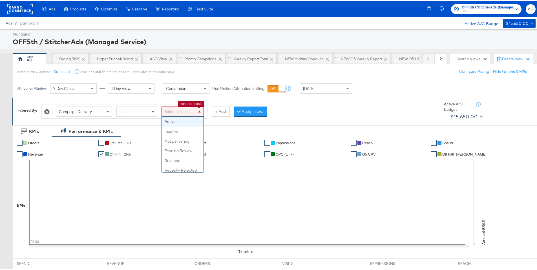
click at [178, 109] on div "Select values" at bounding box center [183, 111] width 42 height 10
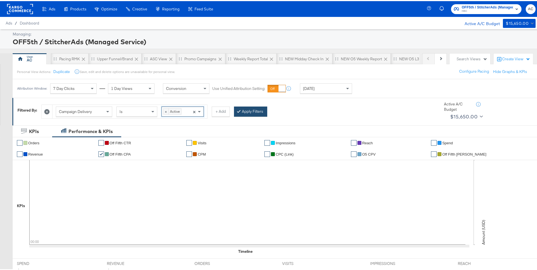
click at [245, 111] on button "Apply Filters" at bounding box center [250, 110] width 33 height 10
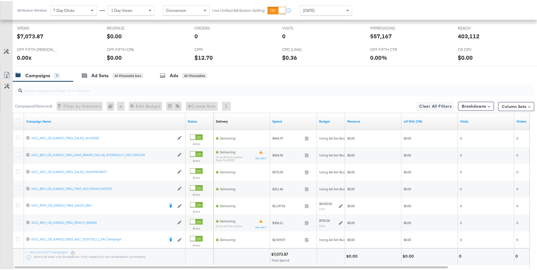
scroll to position [238, 0]
